Goal: Navigation & Orientation: Go to known website

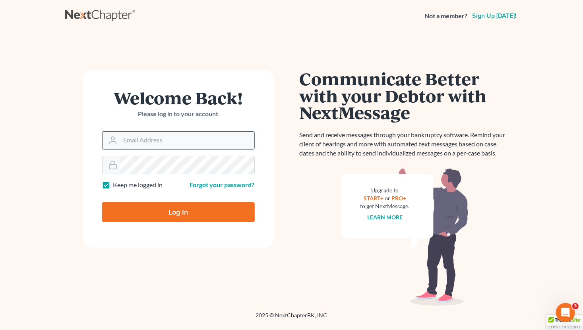
click at [210, 137] on input "Email Address" at bounding box center [187, 140] width 134 height 17
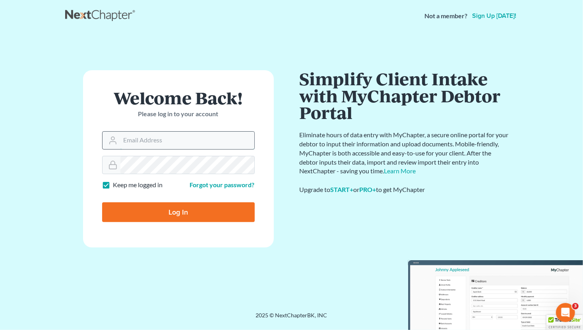
click at [199, 135] on input "Email Address" at bounding box center [187, 140] width 134 height 17
click at [217, 143] on input "Email Address" at bounding box center [187, 140] width 134 height 17
paste input "[EMAIL_ADDRESS][DOMAIN_NAME]"
type input "[EMAIL_ADDRESS][DOMAIN_NAME]"
click at [178, 218] on input "Log In" at bounding box center [178, 213] width 152 height 20
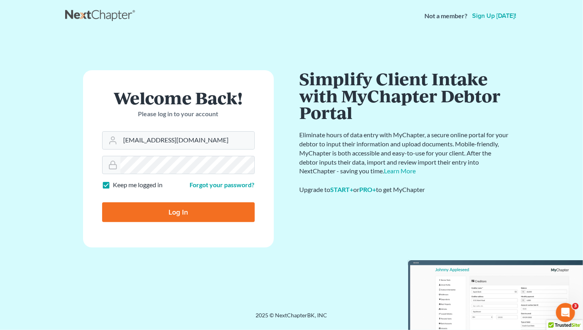
type input "Thinking..."
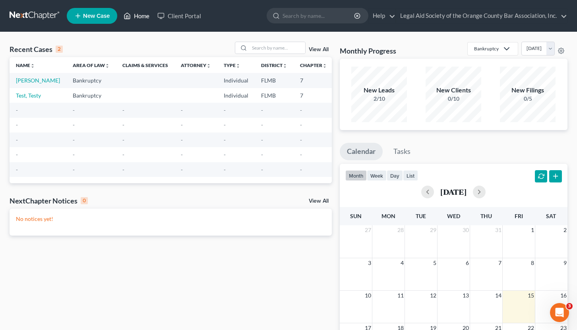
click at [136, 18] on link "Home" at bounding box center [137, 16] width 34 height 14
